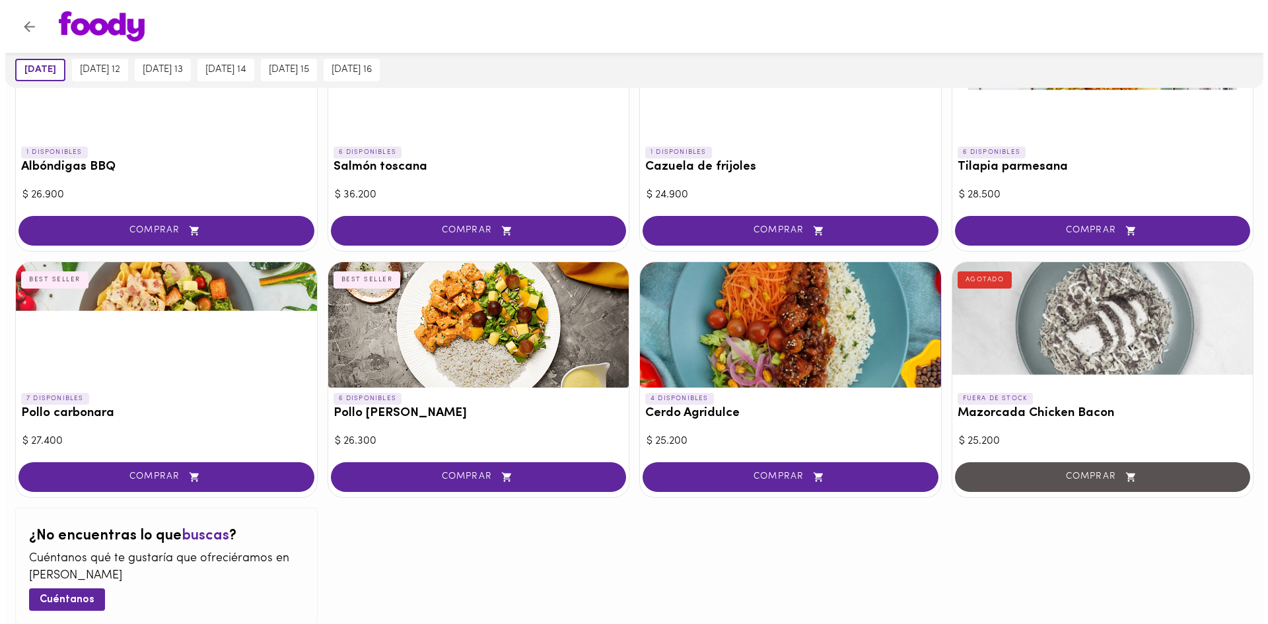
scroll to position [1243, 0]
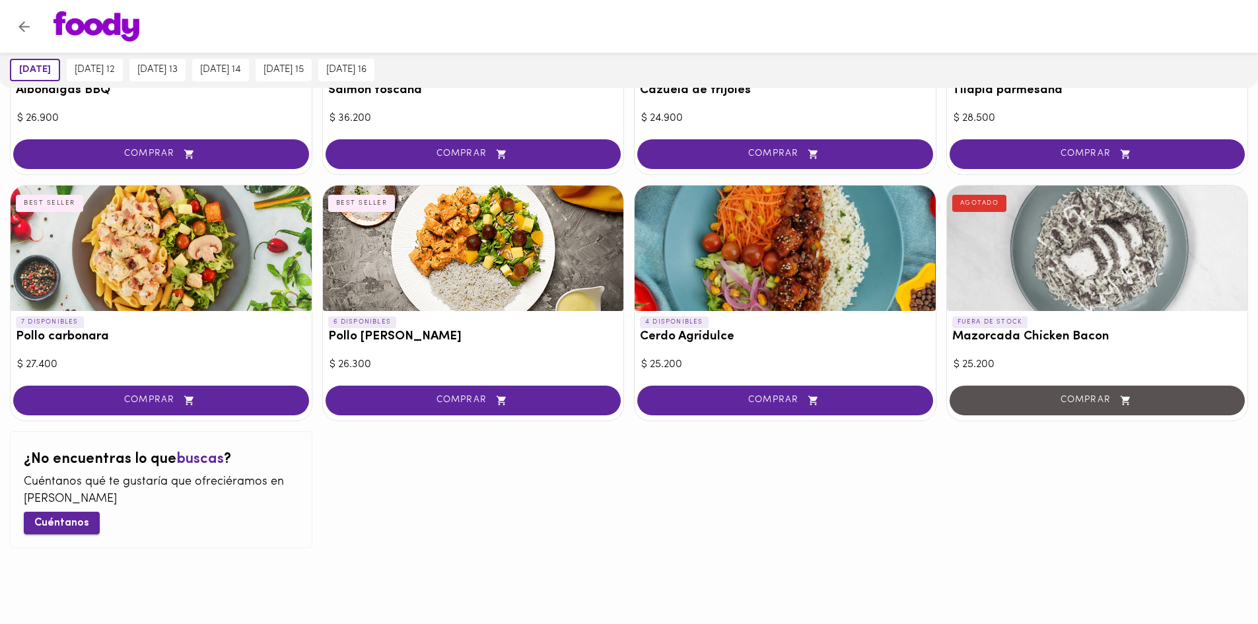
click at [60, 526] on span "Cuéntanos" at bounding box center [61, 523] width 55 height 13
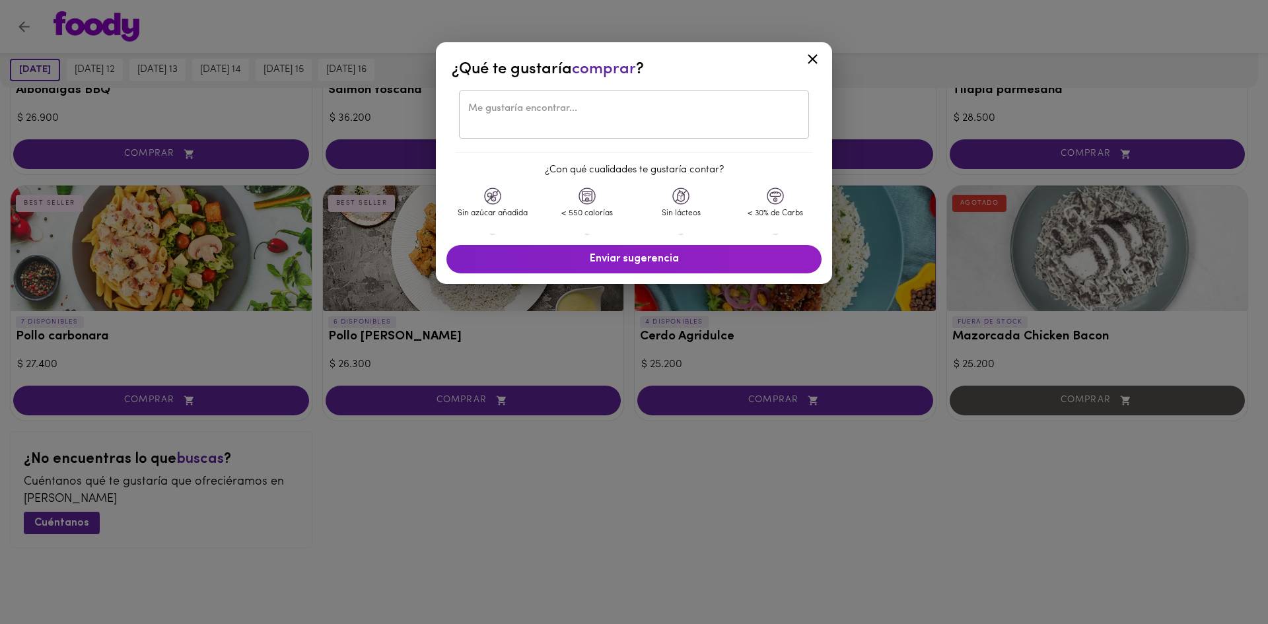
click at [537, 115] on textarea at bounding box center [633, 115] width 331 height 24
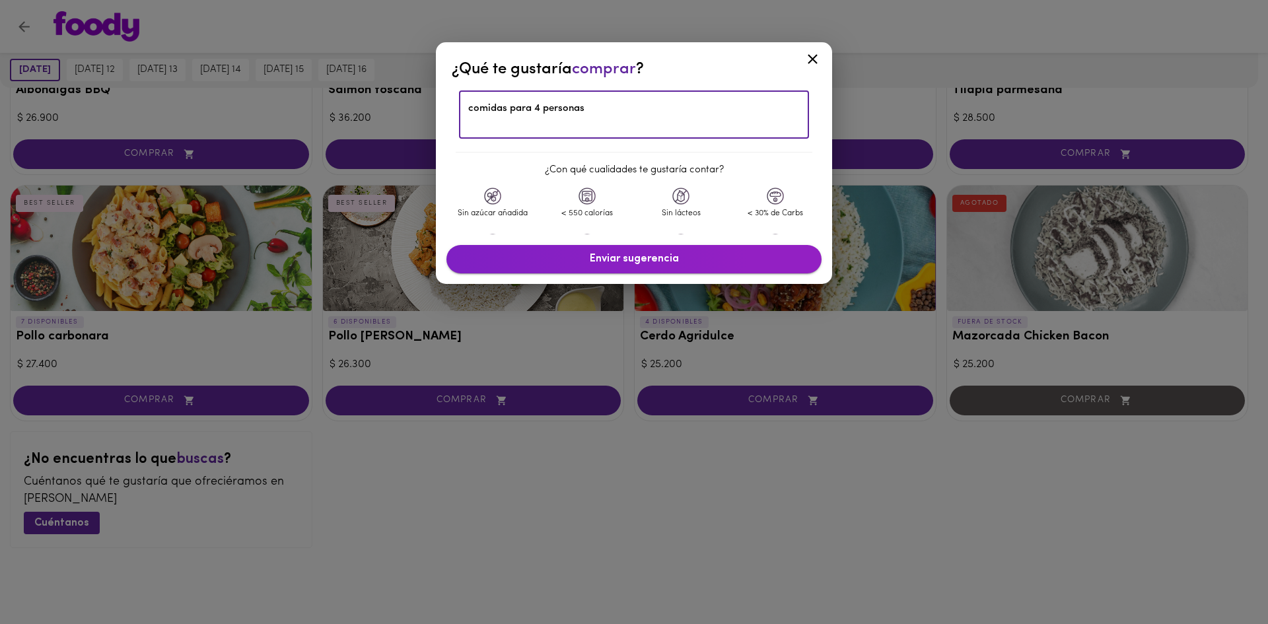
type textarea "comidas para 4 personas"
click at [591, 264] on span "Enviar sugerencia" at bounding box center [634, 259] width 349 height 13
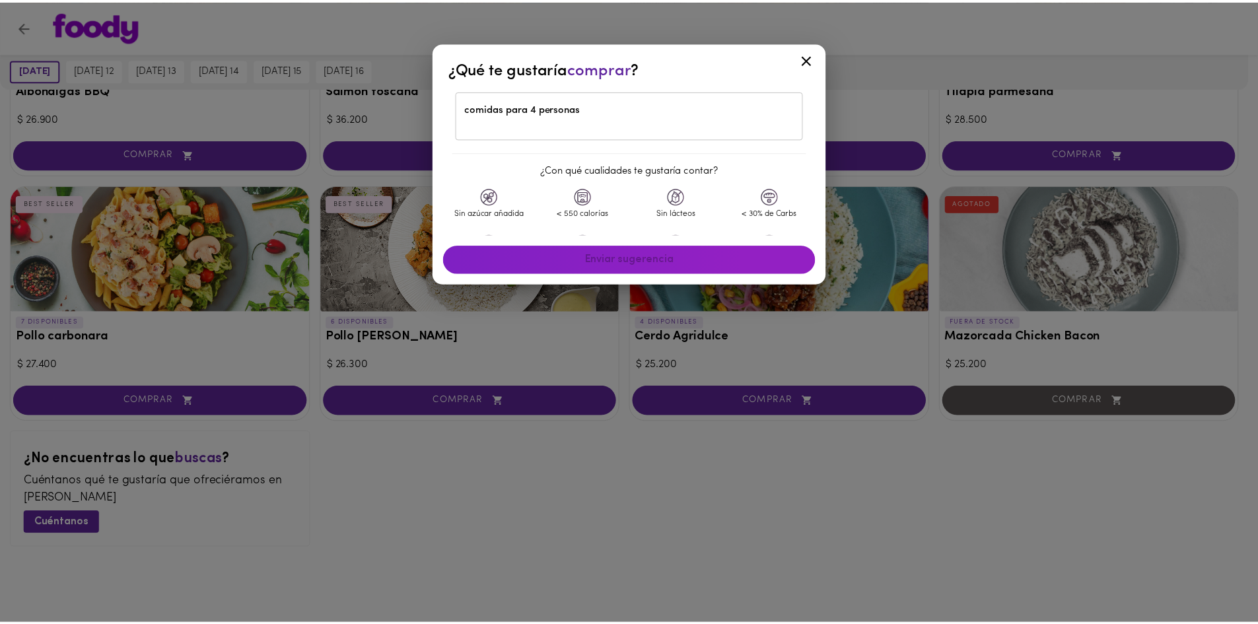
scroll to position [52, 0]
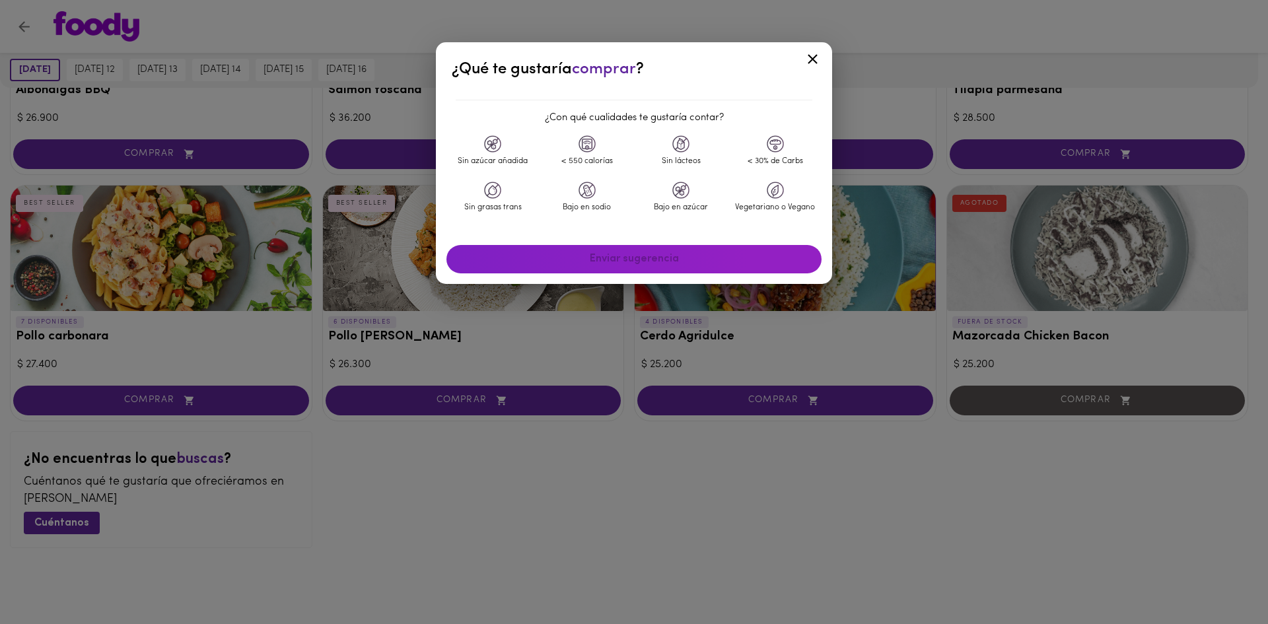
drag, startPoint x: 650, startPoint y: 235, endPoint x: 650, endPoint y: 262, distance: 27.1
click at [650, 239] on div "¿Qué te gustaría comprar ? comidas para 4 personas ​ ¿Con qué cualidades te gus…" at bounding box center [634, 163] width 396 height 242
click at [650, 263] on div "Enviar sugerencia" at bounding box center [634, 259] width 386 height 39
click at [810, 55] on icon at bounding box center [812, 59] width 17 height 17
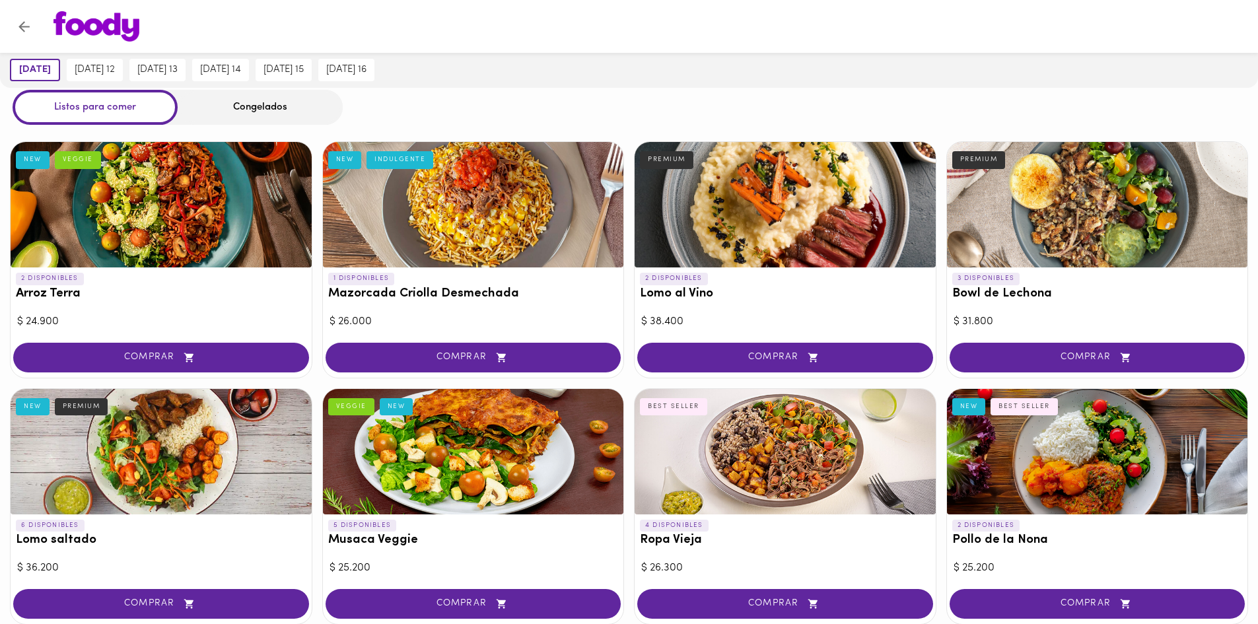
scroll to position [0, 0]
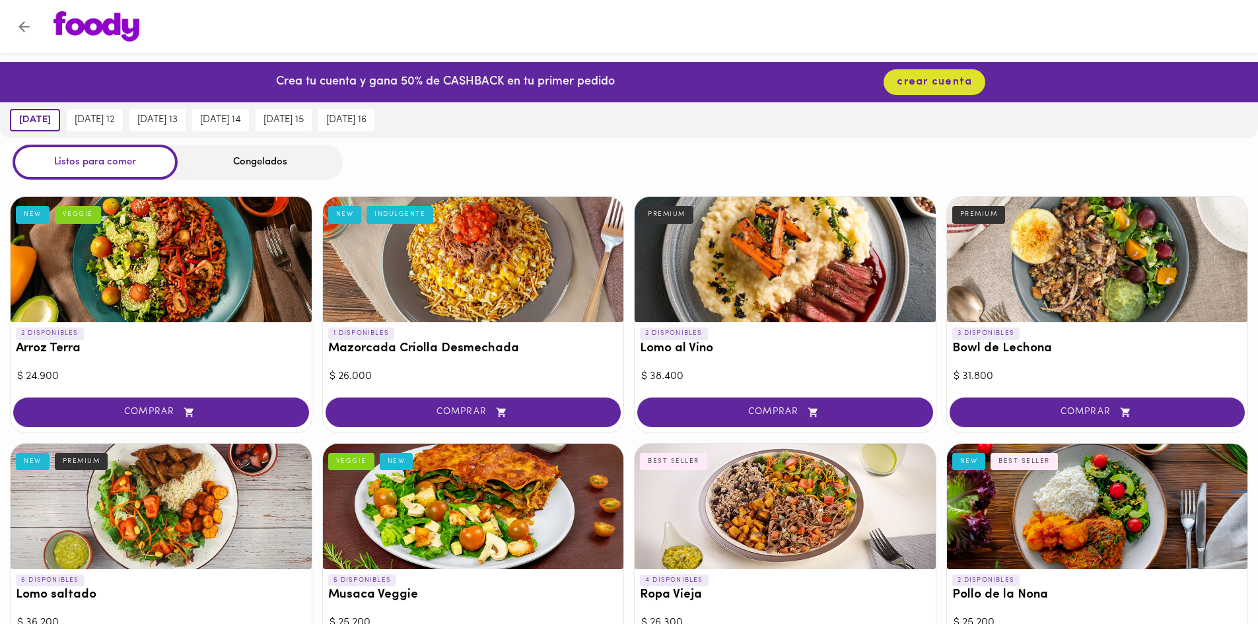
click at [261, 165] on div "Congelados" at bounding box center [260, 162] width 165 height 35
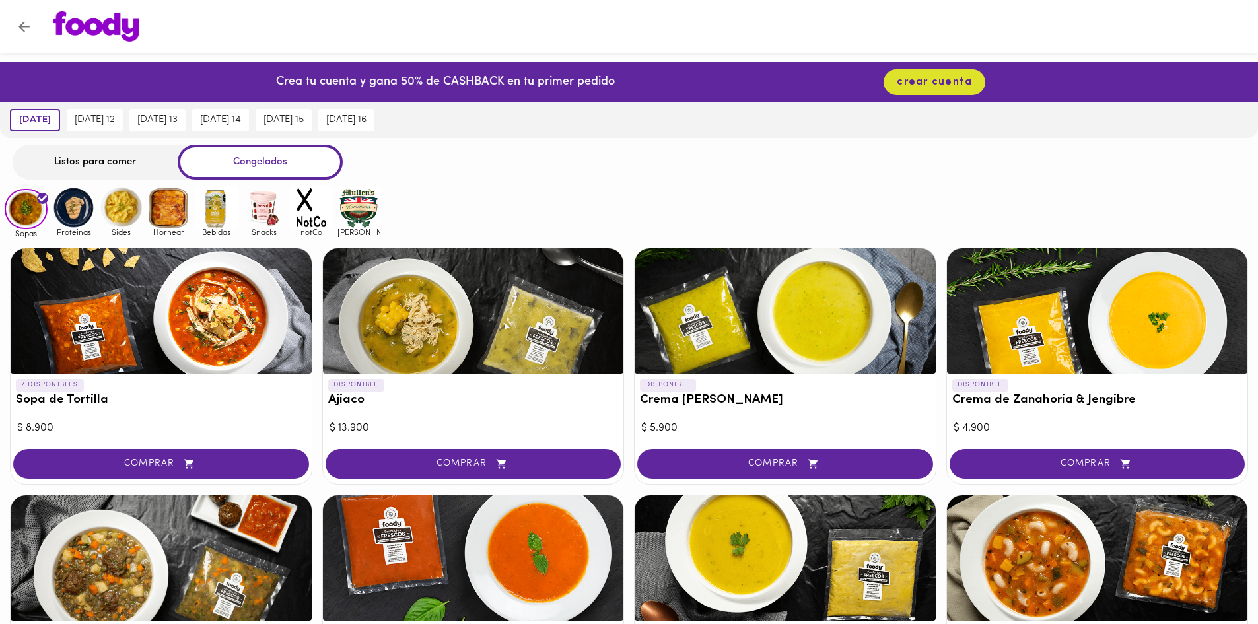
click at [322, 164] on div "Congelados" at bounding box center [260, 162] width 165 height 35
click at [100, 162] on div "Listos para comer" at bounding box center [95, 162] width 165 height 35
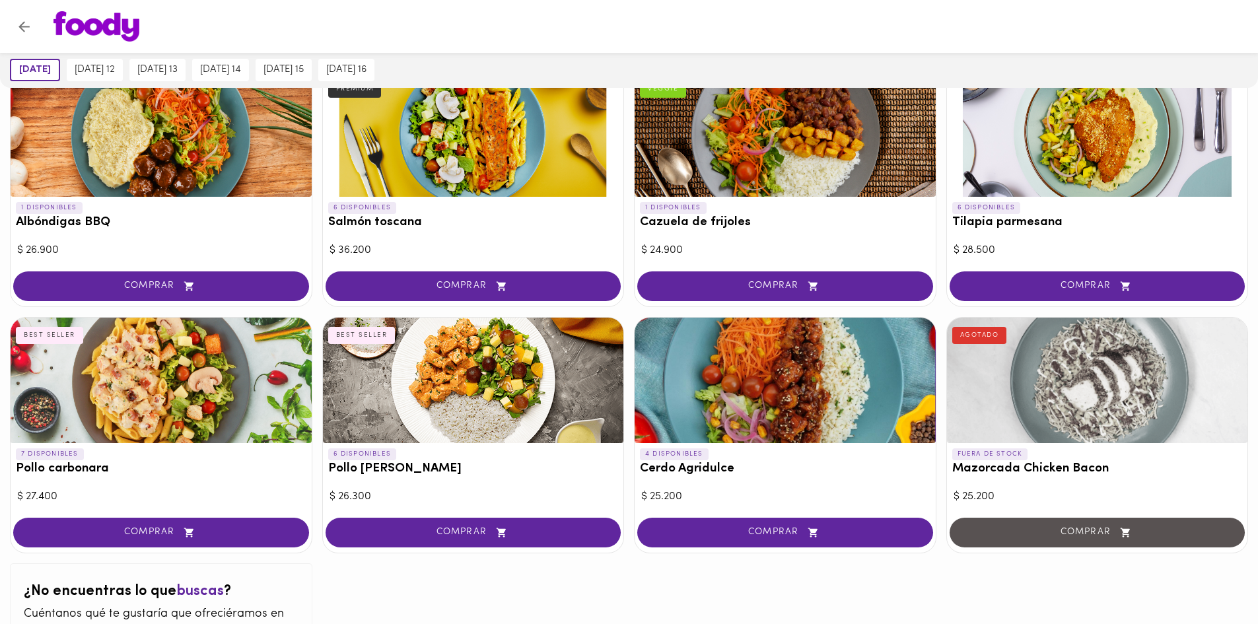
scroll to position [979, 0]
